Goal: Task Accomplishment & Management: Use online tool/utility

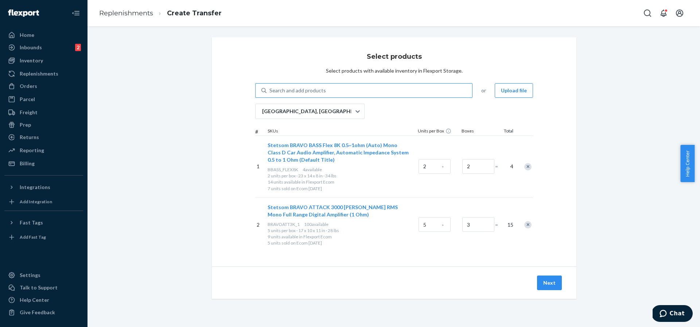
click at [449, 93] on div "Search and add products" at bounding box center [370, 90] width 206 height 13
click at [270, 93] on input "Search and add products" at bounding box center [269, 90] width 1 height 7
click at [226, 117] on div "Select products Select products with available inventory in Flexport Storage. 0…" at bounding box center [394, 151] width 365 height 229
click at [561, 113] on div "Select products Select products with available inventory in Flexport Storage. S…" at bounding box center [394, 151] width 365 height 229
click at [308, 88] on div "Search and add products" at bounding box center [297, 90] width 57 height 7
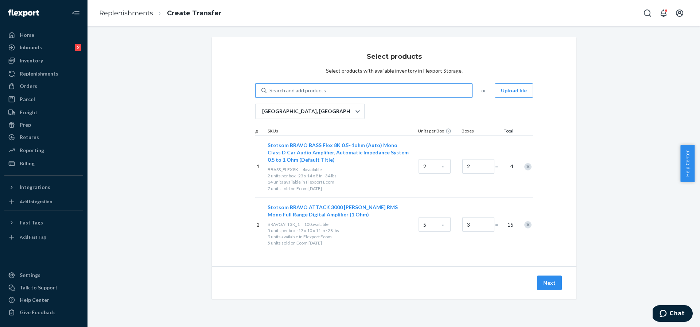
click at [270, 88] on input "Search and add products" at bounding box center [269, 90] width 1 height 7
click at [24, 85] on div "Orders" at bounding box center [29, 85] width 18 height 7
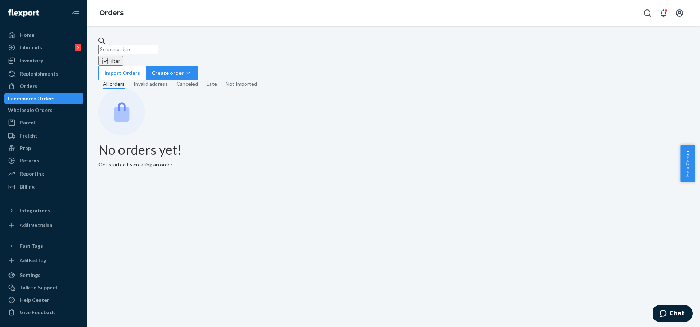
click at [158, 49] on input "text" at bounding box center [128, 48] width 60 height 9
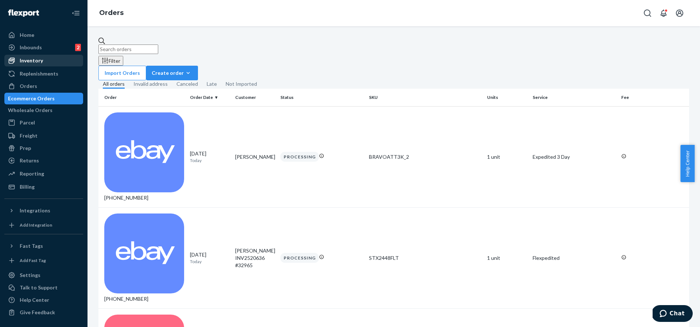
click at [33, 59] on div "Inventory" at bounding box center [31, 60] width 23 height 7
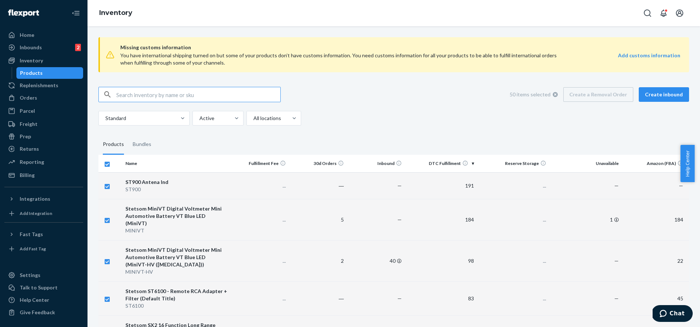
click at [176, 98] on input "text" at bounding box center [198, 94] width 164 height 15
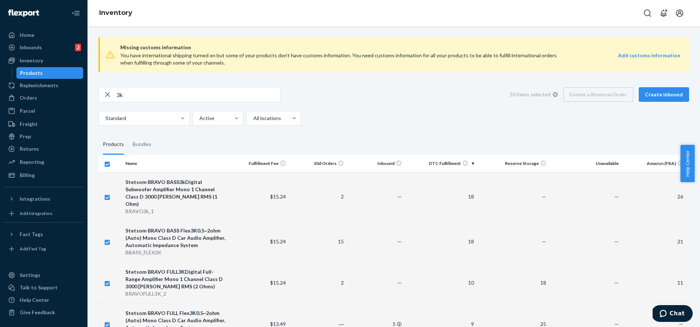
click at [151, 95] on input "3k" at bounding box center [198, 94] width 164 height 15
click at [175, 94] on input "3k" at bounding box center [198, 94] width 164 height 15
type input "attack"
